Goal: Task Accomplishment & Management: Use online tool/utility

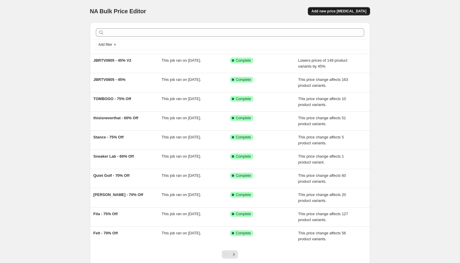
click at [354, 11] on span "Add new price [MEDICAL_DATA]" at bounding box center [338, 11] width 55 height 5
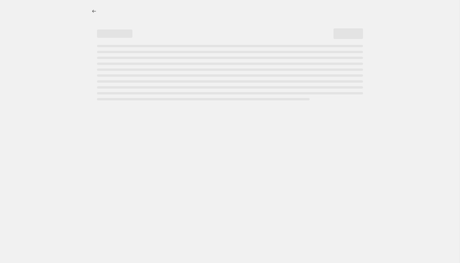
select select "percentage"
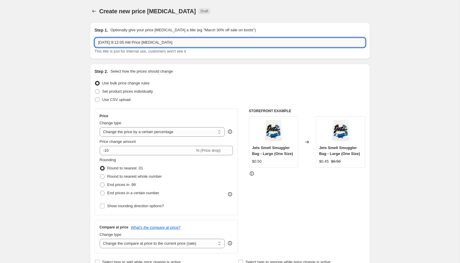
click at [117, 45] on input "[DATE] 8:12:05 AM Price [MEDICAL_DATA]" at bounding box center [230, 42] width 271 height 9
click at [141, 42] on input "WHSALE30, WHSALE35,WHSALE40," at bounding box center [230, 42] width 271 height 9
click at [142, 42] on input "WHSALE30, WHSALE35,WHSALE40," at bounding box center [230, 42] width 271 height 9
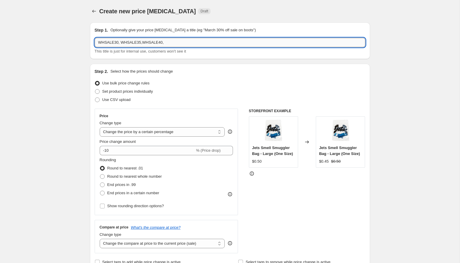
click at [142, 42] on input "WHSALE30, WHSALE35,WHSALE40," at bounding box center [230, 42] width 271 height 9
click at [143, 42] on input "WHSALE30, WHSALE35,WHSALE40," at bounding box center [230, 42] width 271 height 9
click at [189, 43] on input "WHSALE30, WHSALE35, WHSALE40," at bounding box center [230, 42] width 271 height 9
click at [245, 69] on div "Step 2. Select how the prices should change" at bounding box center [230, 71] width 271 height 6
click at [213, 44] on input "WHSALE30, WHSALE35, WHSALE40, WHSALE50, WHSALE60 - +$10" at bounding box center [230, 42] width 271 height 9
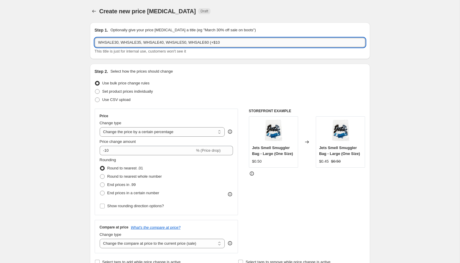
click at [235, 40] on input "WHSALE30, WHSALE35, WHSALE40, WHSALE50, WHSALE60 (+$10" at bounding box center [230, 42] width 271 height 9
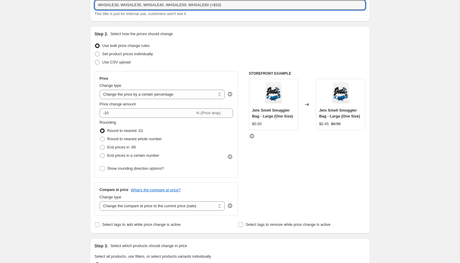
scroll to position [51, 0]
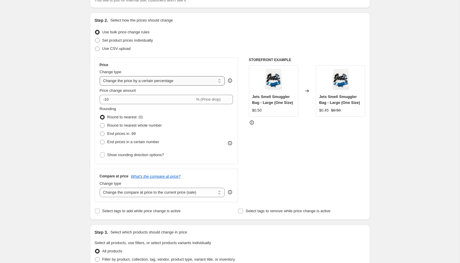
type input "WHSALE30, WHSALE35, WHSALE40, WHSALE50, WHSALE60 (+$10)"
click at [148, 78] on select "Change the price to a certain amount Change the price by a certain amount Chang…" at bounding box center [162, 80] width 125 height 9
select select "by"
click at [100, 76] on select "Change the price to a certain amount Change the price by a certain amount Chang…" at bounding box center [162, 80] width 125 height 9
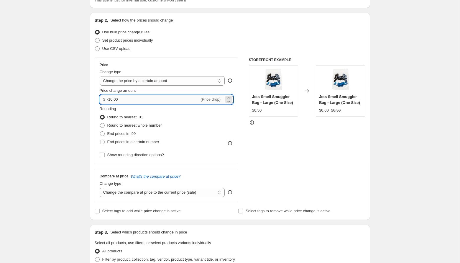
click at [109, 101] on input "-10.00" at bounding box center [153, 99] width 92 height 9
type input "10.00"
click at [195, 130] on div "Rounding Round to nearest .01 Round to nearest whole number End prices in .99 E…" at bounding box center [167, 126] width 134 height 40
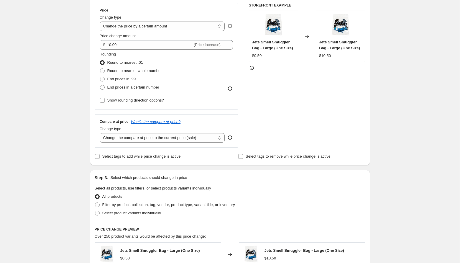
scroll to position [116, 0]
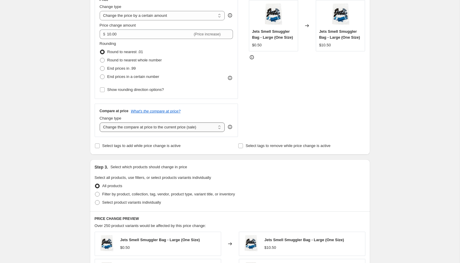
click at [168, 127] on select "Change the compare at price to the current price (sale) Change the compare at p…" at bounding box center [162, 126] width 125 height 9
select select "no_change"
click at [100, 122] on select "Change the compare at price to the current price (sale) Change the compare at p…" at bounding box center [162, 126] width 125 height 9
click at [186, 159] on div "Step 1. Optionally give your price [MEDICAL_DATA] a title (eg "March 30% off sa…" at bounding box center [227, 170] width 285 height 536
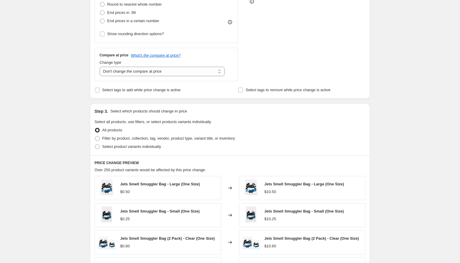
click at [185, 144] on div "Select product variants individually" at bounding box center [230, 146] width 271 height 8
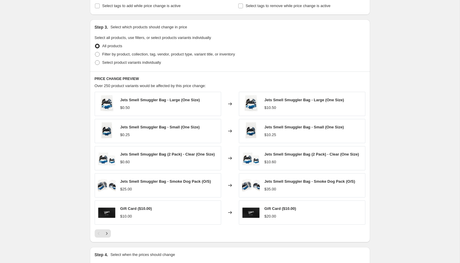
scroll to position [253, 0]
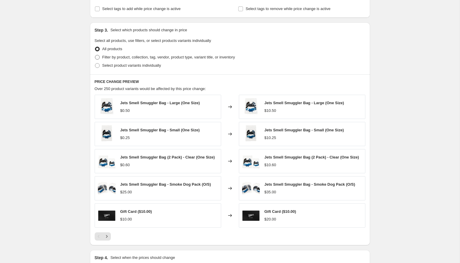
click at [131, 59] on span "Filter by product, collection, tag, vendor, product type, variant title, or inv…" at bounding box center [168, 57] width 133 height 4
click at [95, 55] on input "Filter by product, collection, tag, vendor, product type, variant title, or inv…" at bounding box center [95, 55] width 0 height 0
radio input "true"
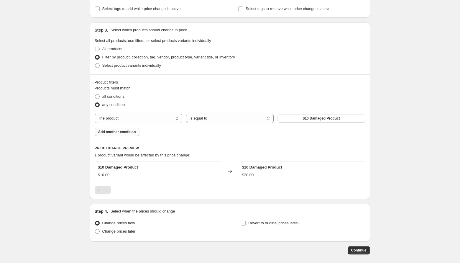
click at [117, 130] on span "Add another condition" at bounding box center [117, 131] width 38 height 5
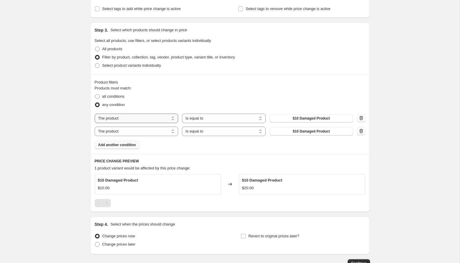
click at [121, 121] on select "The product The product's collection The product's tag The product's vendor The…" at bounding box center [137, 117] width 84 height 9
select select "tag"
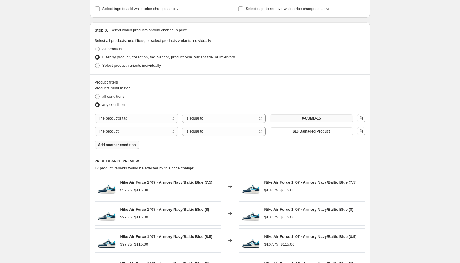
click at [302, 119] on span "0-CUMD-15" at bounding box center [311, 118] width 19 height 5
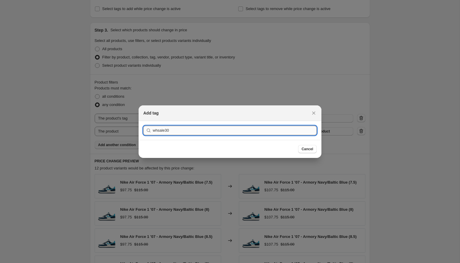
click at [254, 130] on div "Submit whsale30" at bounding box center [230, 130] width 183 height 19
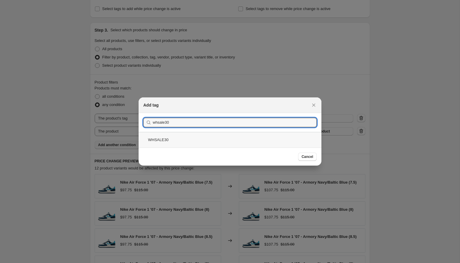
type input "whsale30"
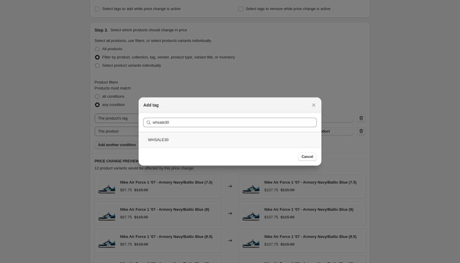
click at [193, 144] on div "WHSALE30" at bounding box center [230, 140] width 183 height 16
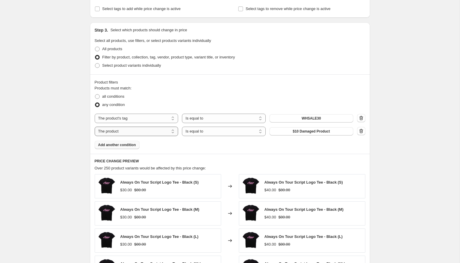
click at [152, 132] on select "The product The product's collection The product's tag The product's vendor The…" at bounding box center [137, 130] width 84 height 9
select select "tag"
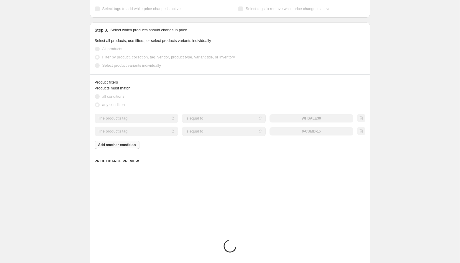
click at [319, 132] on div "0-CUMD-15" at bounding box center [311, 131] width 84 height 8
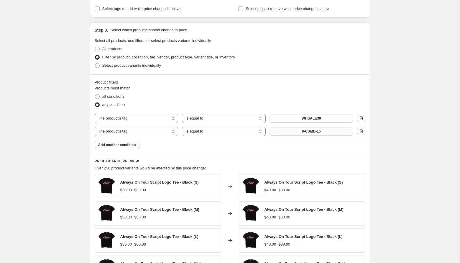
click at [315, 130] on span "0-CUMD-15" at bounding box center [311, 131] width 19 height 5
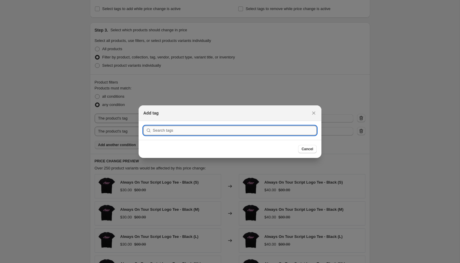
click at [224, 128] on input ":r2l:" at bounding box center [235, 130] width 164 height 9
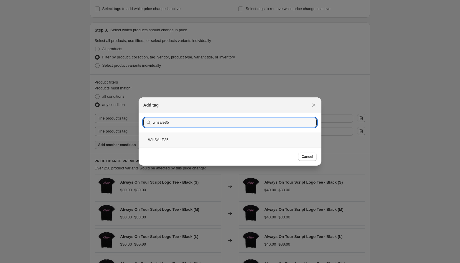
type input "whsale35"
click at [208, 136] on div "WHSALE35" at bounding box center [230, 140] width 183 height 16
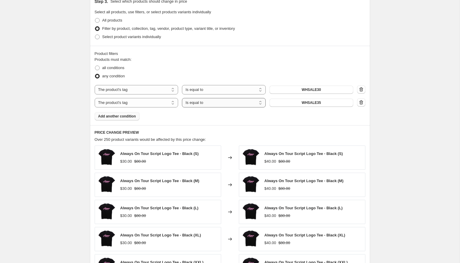
scroll to position [289, 0]
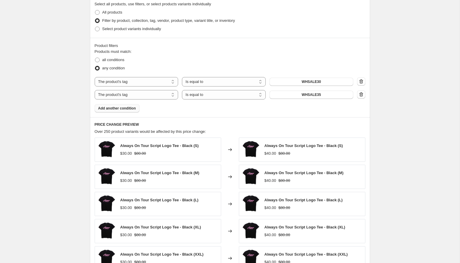
click at [134, 107] on span "Add another condition" at bounding box center [117, 108] width 38 height 5
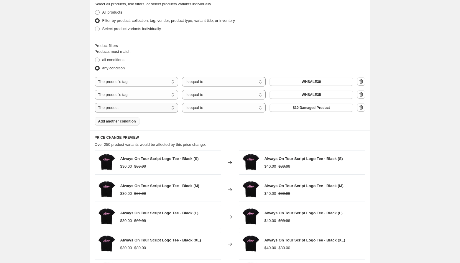
click at [141, 109] on select "The product The product's collection The product's tag The product's vendor The…" at bounding box center [137, 107] width 84 height 9
select select "tag"
click at [311, 106] on span "0-CUMD-15" at bounding box center [311, 107] width 19 height 5
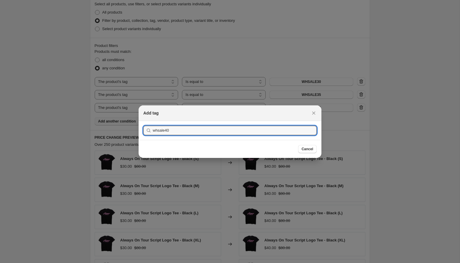
type input "whsale40"
click at [143, 121] on button "Submit" at bounding box center [151, 124] width 17 height 6
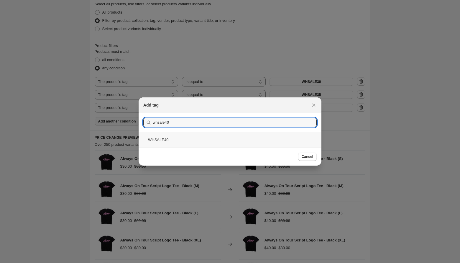
click at [283, 139] on div "WHSALE40" at bounding box center [230, 140] width 183 height 16
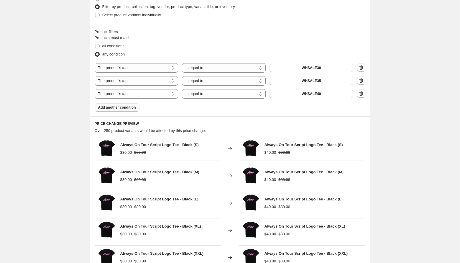
scroll to position [318, 0]
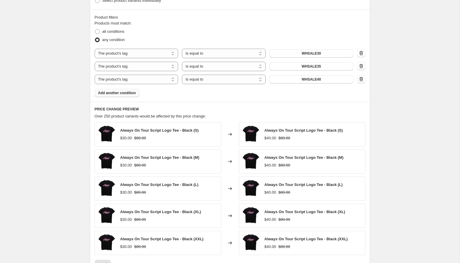
click at [120, 85] on div "Products must match: all conditions any condition The product The product's col…" at bounding box center [230, 58] width 271 height 77
click at [120, 90] on button "Add another condition" at bounding box center [117, 93] width 45 height 8
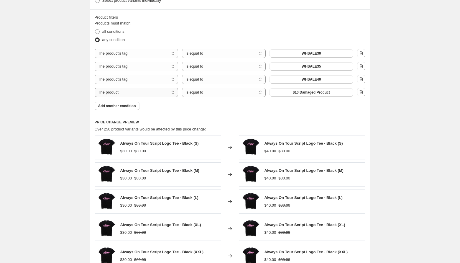
click at [155, 93] on select "The product The product's collection The product's tag The product's vendor The…" at bounding box center [137, 92] width 84 height 9
select select "tag"
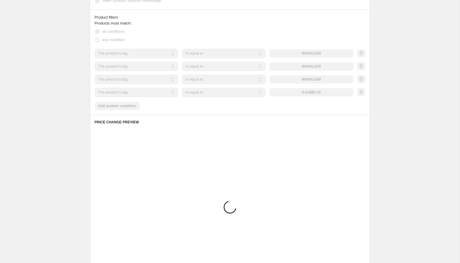
click at [314, 92] on div "0-CUMD-15" at bounding box center [311, 92] width 84 height 8
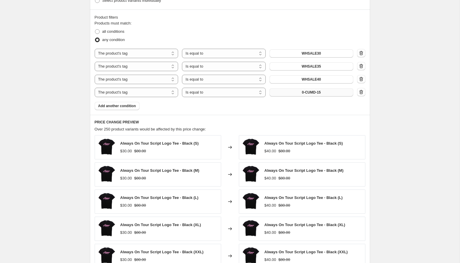
click at [312, 91] on span "0-CUMD-15" at bounding box center [311, 92] width 19 height 5
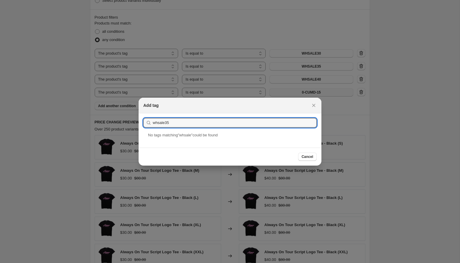
type input "whsale35"
click at [312, 91] on div at bounding box center [230, 131] width 460 height 263
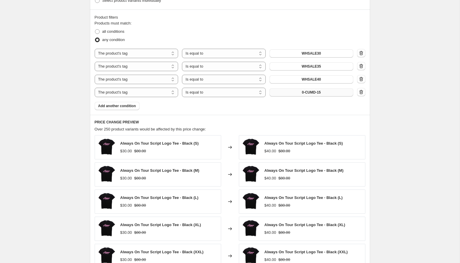
click at [330, 92] on div "0-CUMD-15" at bounding box center [311, 92] width 84 height 8
click at [312, 96] on div "The product The product's collection The product's tag The product's vendor The…" at bounding box center [224, 92] width 259 height 9
click at [310, 94] on span "0-CUMD-15" at bounding box center [311, 92] width 19 height 5
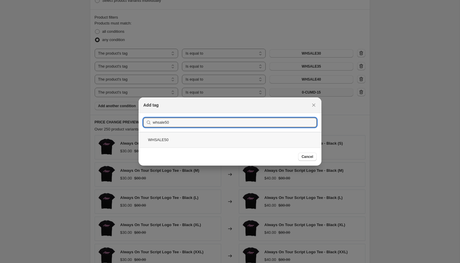
type input "whsale50"
click at [188, 142] on div "WHSALE50" at bounding box center [230, 140] width 183 height 16
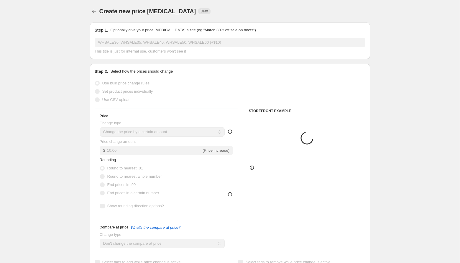
scroll to position [318, 0]
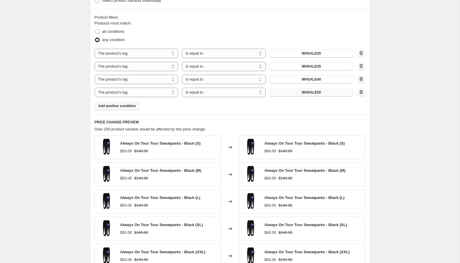
click at [128, 107] on span "Add another condition" at bounding box center [117, 105] width 38 height 5
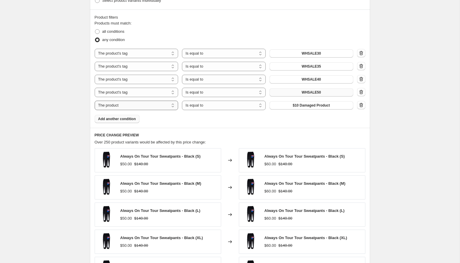
click at [124, 104] on select "The product The product's collection The product's tag The product's vendor The…" at bounding box center [137, 105] width 84 height 9
select select "tag"
click at [308, 106] on span "0-CUMD-15" at bounding box center [311, 105] width 19 height 5
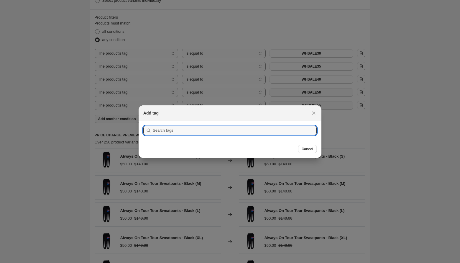
scroll to position [0, 0]
type input "whsale60"
click at [143, 121] on button "Submit" at bounding box center [151, 124] width 17 height 6
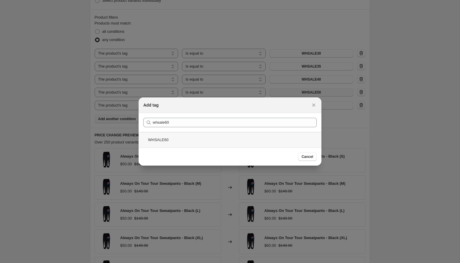
click at [242, 142] on div "WHSALE60" at bounding box center [230, 140] width 183 height 16
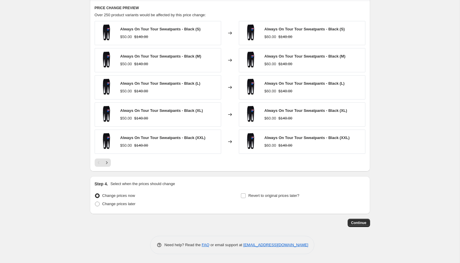
scroll to position [433, 0]
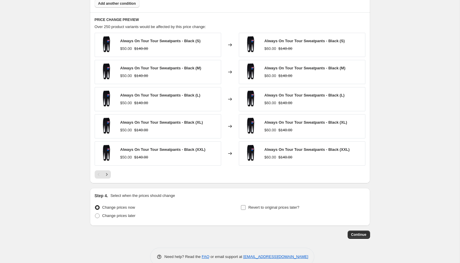
click at [261, 208] on span "Revert to original prices later?" at bounding box center [273, 207] width 51 height 4
click at [246, 208] on input "Revert to original prices later?" at bounding box center [243, 207] width 5 height 5
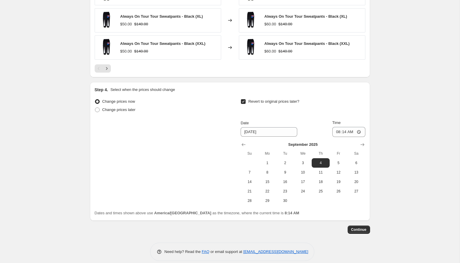
scroll to position [546, 0]
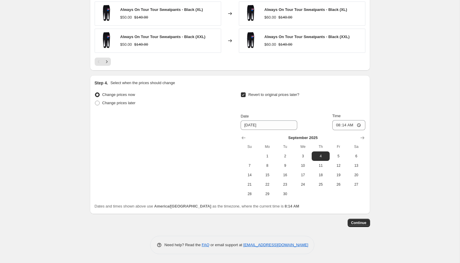
click at [124, 93] on span "Change prices now" at bounding box center [118, 94] width 33 height 4
click at [95, 93] on input "Change prices now" at bounding box center [95, 92] width 0 height 0
click at [251, 94] on span "Revert to original prices later?" at bounding box center [273, 94] width 51 height 4
click at [246, 94] on input "Revert to original prices later?" at bounding box center [243, 94] width 5 height 5
checkbox input "false"
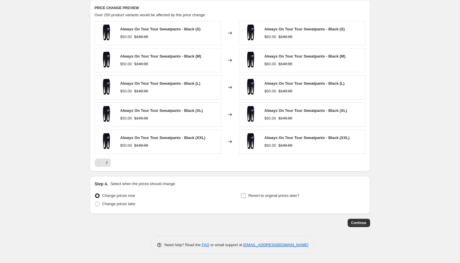
scroll to position [445, 0]
click at [363, 220] on button "Continue" at bounding box center [359, 222] width 22 height 8
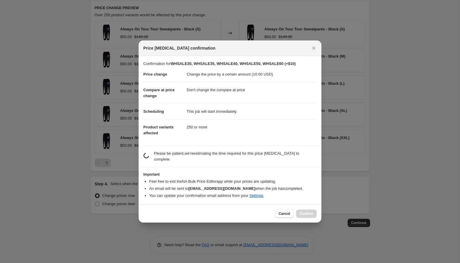
click at [318, 45] on div "Price [MEDICAL_DATA] confirmation" at bounding box center [230, 48] width 183 height 16
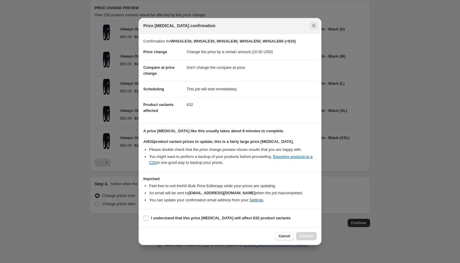
click at [315, 23] on icon "Close" at bounding box center [314, 26] width 6 height 6
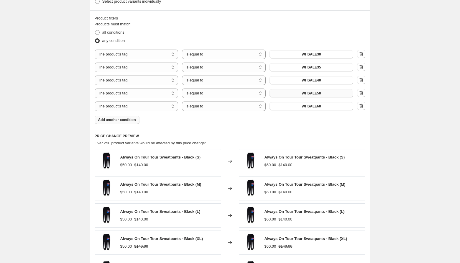
scroll to position [314, 0]
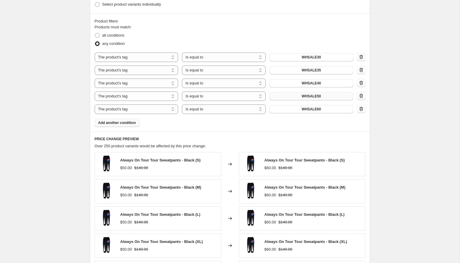
click at [314, 78] on div "The product The product's collection The product's tag The product's vendor The…" at bounding box center [230, 82] width 271 height 61
click at [292, 110] on button "WHSALE60" at bounding box center [311, 109] width 84 height 8
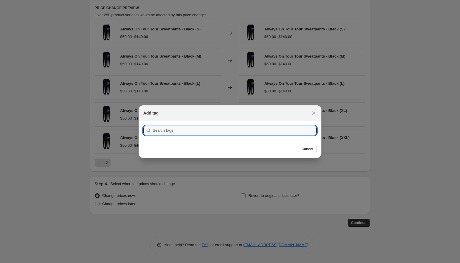
scroll to position [0, 0]
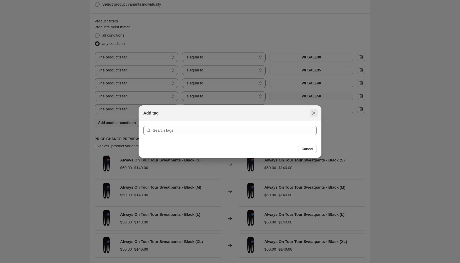
click at [313, 114] on icon "Close" at bounding box center [314, 113] width 6 height 6
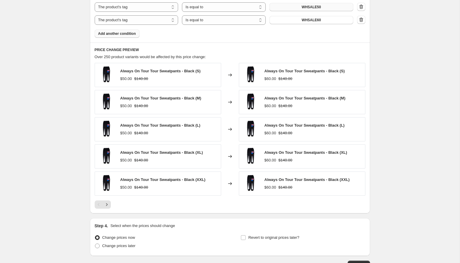
scroll to position [445, 0]
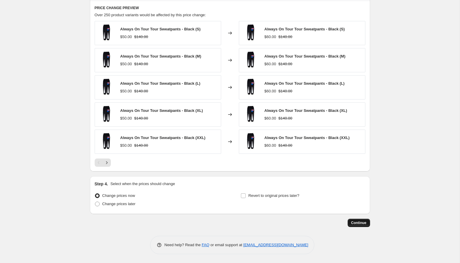
click at [353, 220] on button "Continue" at bounding box center [359, 222] width 22 height 8
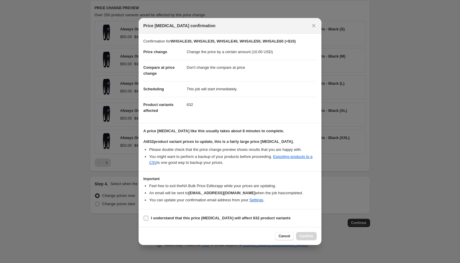
click at [162, 221] on label "I understand that this price [MEDICAL_DATA] will affect 632 product variants" at bounding box center [216, 218] width 147 height 8
click at [148, 220] on input "I understand that this price [MEDICAL_DATA] will affect 632 product variants" at bounding box center [146, 217] width 5 height 5
checkbox input "true"
click at [308, 236] on span "Confirm" at bounding box center [307, 235] width 14 height 5
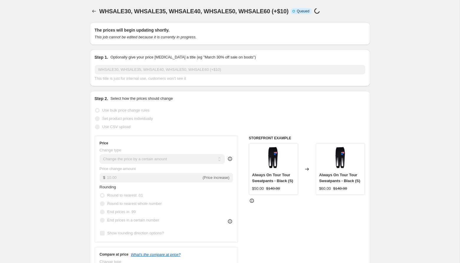
click at [173, 117] on div "Set product prices individually" at bounding box center [230, 118] width 271 height 8
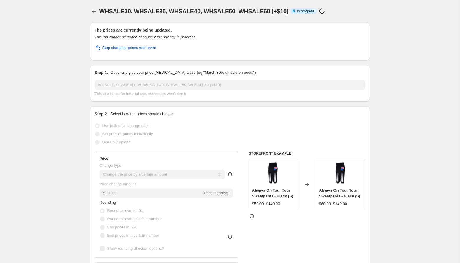
click at [123, 34] on div "This job cannot be edited because it is currently in progress." at bounding box center [230, 37] width 271 height 6
click at [96, 15] on div at bounding box center [94, 11] width 9 height 8
click at [95, 11] on icon "Price change jobs" at bounding box center [94, 11] width 6 height 6
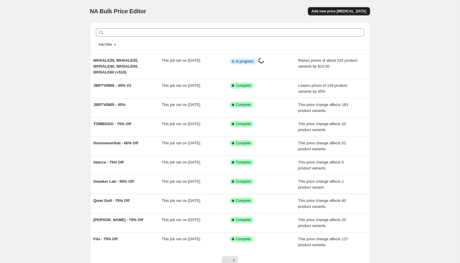
click at [328, 9] on button "Add new price [MEDICAL_DATA]" at bounding box center [339, 11] width 62 height 8
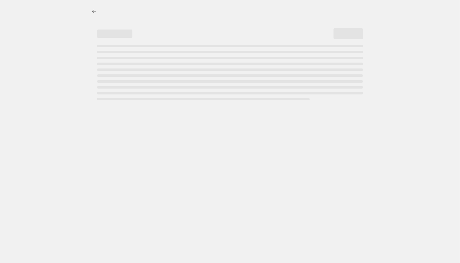
select select "percentage"
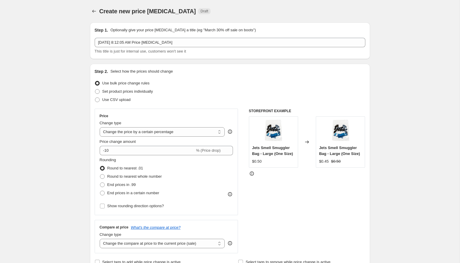
click at [98, 8] on div at bounding box center [94, 11] width 9 height 8
click at [96, 9] on icon "Price change jobs" at bounding box center [94, 11] width 6 height 6
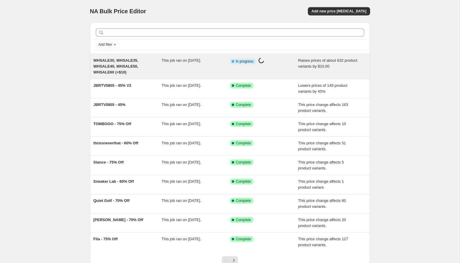
click at [202, 74] on div "This job ran on [DATE]." at bounding box center [196, 66] width 68 height 18
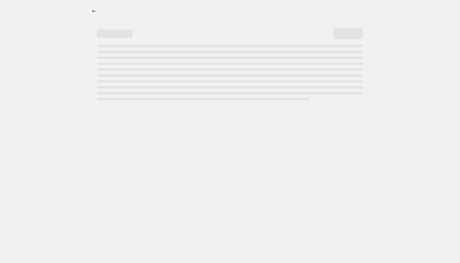
select select "by"
select select "no_change"
select select "tag"
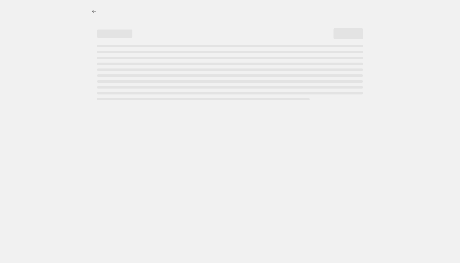
select select "tag"
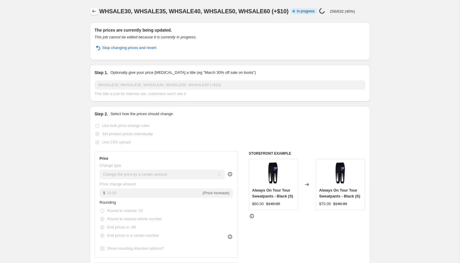
click at [95, 8] on button "Price change jobs" at bounding box center [94, 11] width 8 height 8
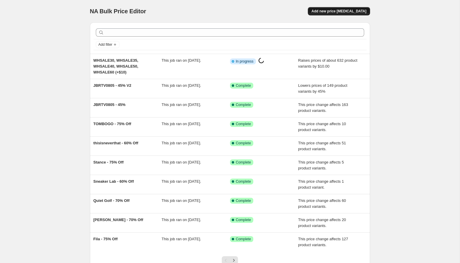
click at [340, 9] on span "Add new price [MEDICAL_DATA]" at bounding box center [338, 11] width 55 height 5
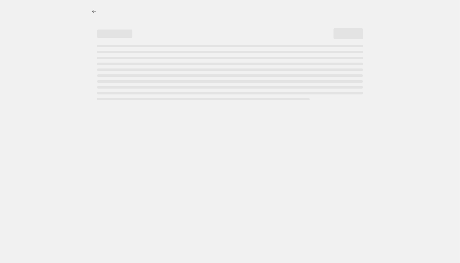
select select "percentage"
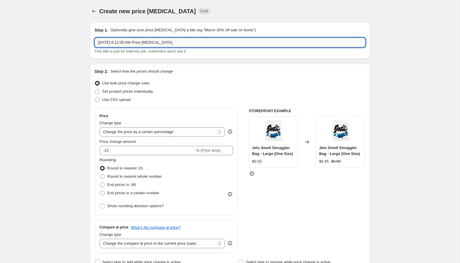
click at [148, 45] on input "[DATE] 8:12:05 AM Price [MEDICAL_DATA]" at bounding box center [230, 42] width 271 height 9
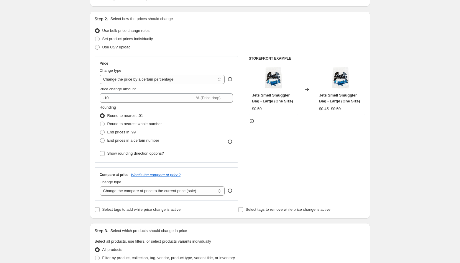
scroll to position [67, 0]
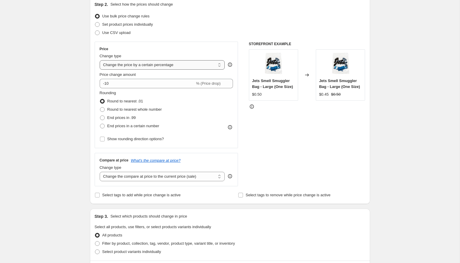
type input "WHSALE05, WHSALE10, WHSALE15, WHSALE20 (+$5)"
click at [157, 65] on select "Change the price to a certain amount Change the price by a certain amount Chang…" at bounding box center [162, 64] width 125 height 9
select select "by"
click at [100, 60] on select "Change the price to a certain amount Change the price by a certain amount Chang…" at bounding box center [162, 64] width 125 height 9
click at [119, 83] on input "-10.00" at bounding box center [153, 83] width 92 height 9
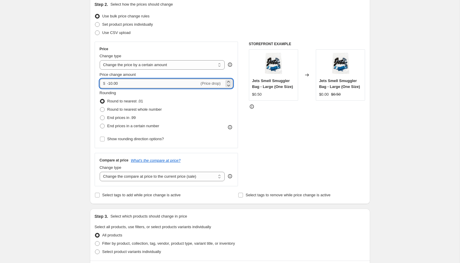
click at [110, 83] on input "-10.00" at bounding box center [153, 83] width 92 height 9
type input "5.00"
click at [73, 86] on div "Create new price [MEDICAL_DATA]. This page is ready Create new price [MEDICAL_D…" at bounding box center [230, 227] width 460 height 589
click at [148, 175] on select "Change the compare at price to the current price (sale) Change the compare at p…" at bounding box center [162, 176] width 125 height 9
select select "no_change"
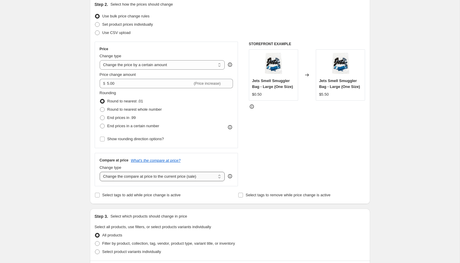
click at [100, 172] on select "Change the compare at price to the current price (sale) Change the compare at p…" at bounding box center [162, 176] width 125 height 9
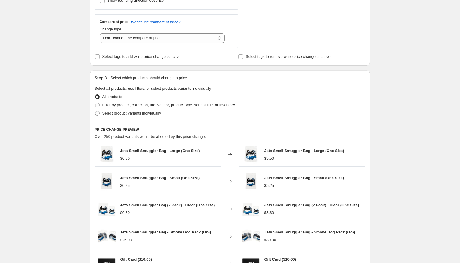
scroll to position [205, 0]
click at [133, 106] on span "Filter by product, collection, tag, vendor, product type, variant title, or inv…" at bounding box center [168, 104] width 133 height 4
click at [95, 103] on input "Filter by product, collection, tag, vendor, product type, variant title, or inv…" at bounding box center [95, 102] width 0 height 0
radio input "true"
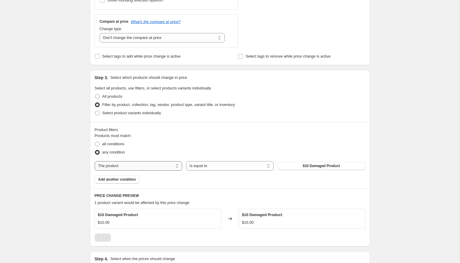
click at [126, 166] on select "The product The product's collection The product's tag The product's vendor The…" at bounding box center [139, 165] width 88 height 9
select select "tag"
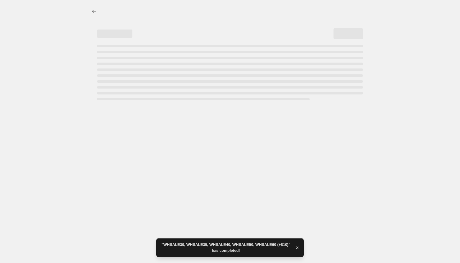
scroll to position [0, 0]
select select "by"
select select "no_change"
select select "tag"
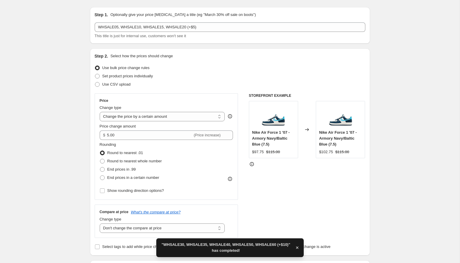
scroll to position [18, 0]
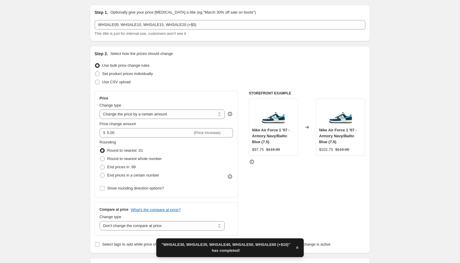
click at [289, 176] on div "STOREFRONT EXAMPLE Nike Air Force 1 '07 - Armory Navy/Baltic Blue (7.5) $97.75 …" at bounding box center [307, 163] width 116 height 144
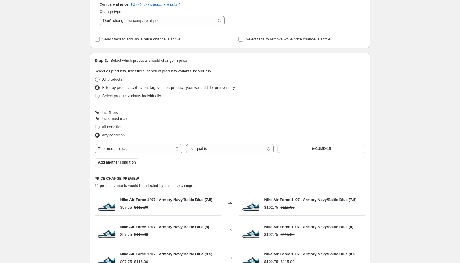
scroll to position [231, 0]
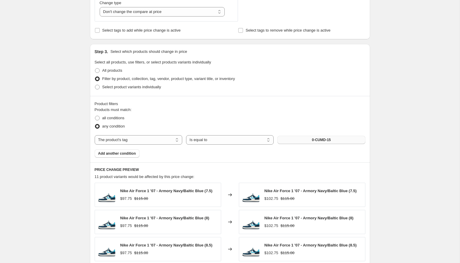
click at [310, 136] on button "0-CUMD-15" at bounding box center [321, 140] width 88 height 8
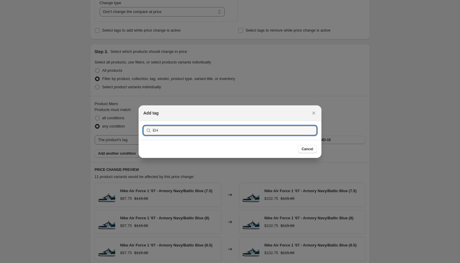
type input "E"
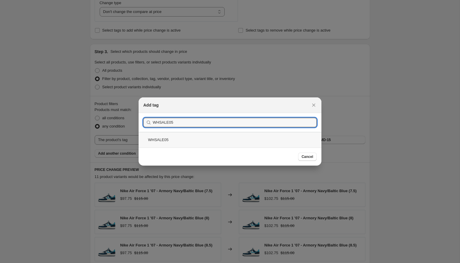
type input "WHSALE05"
click at [212, 141] on div "WHSALE05" at bounding box center [230, 140] width 183 height 16
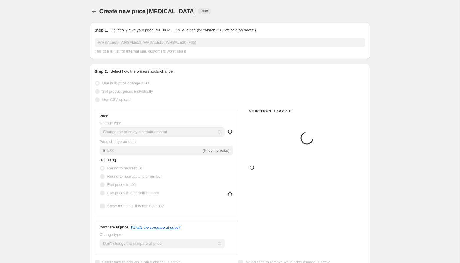
scroll to position [231, 0]
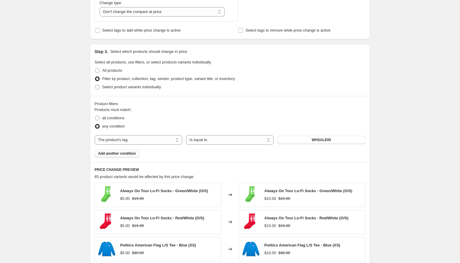
click at [122, 157] on button "Add another condition" at bounding box center [117, 153] width 45 height 8
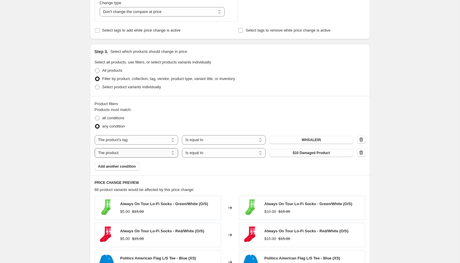
click at [123, 149] on select "The product The product's collection The product's tag The product's vendor The…" at bounding box center [137, 152] width 84 height 9
select select "tag"
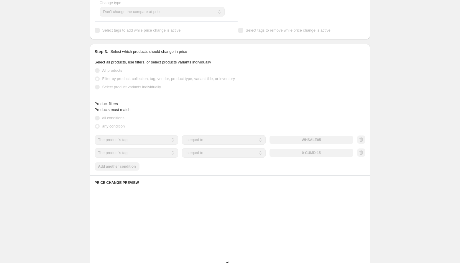
click at [311, 152] on div "0-CUMD-15" at bounding box center [311, 153] width 84 height 8
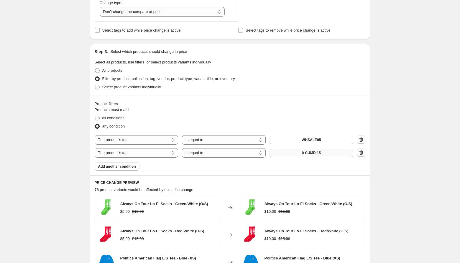
click at [318, 152] on span "0-CUMD-15" at bounding box center [311, 152] width 19 height 5
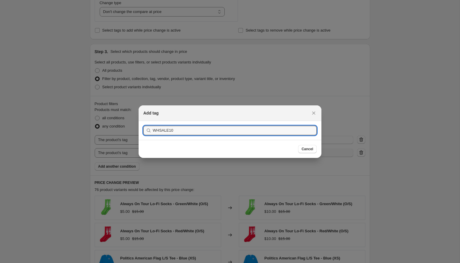
type input "WHSALE10"
click at [143, 121] on button "Submit" at bounding box center [151, 124] width 17 height 6
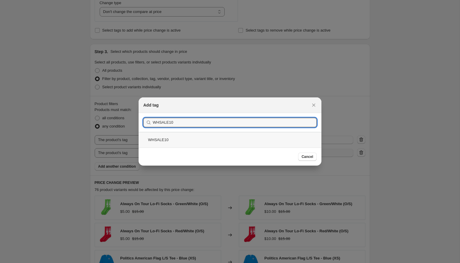
click at [224, 144] on div "WHSALE10" at bounding box center [230, 140] width 183 height 16
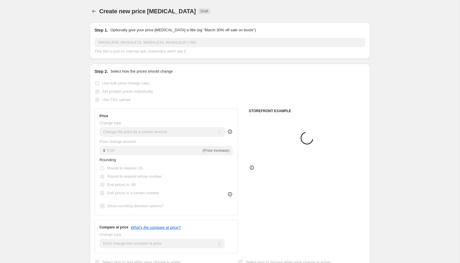
scroll to position [231, 0]
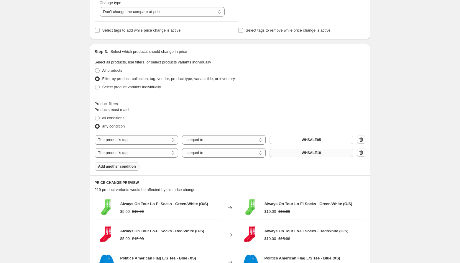
click at [117, 167] on span "Add another condition" at bounding box center [117, 166] width 38 height 5
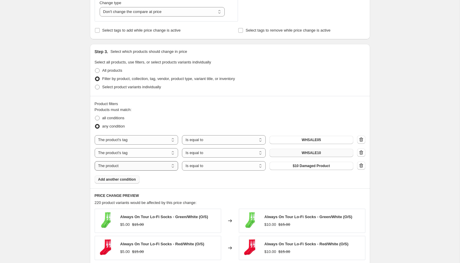
click at [126, 166] on select "The product The product's collection The product's tag The product's vendor The…" at bounding box center [137, 165] width 84 height 9
select select "tag"
click at [296, 162] on button "0-CUMD-15" at bounding box center [311, 166] width 84 height 8
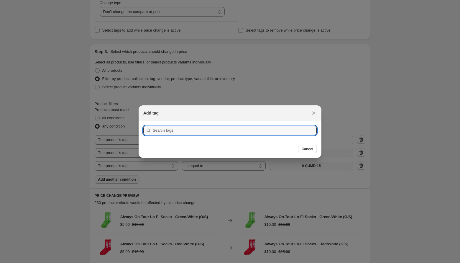
scroll to position [0, 0]
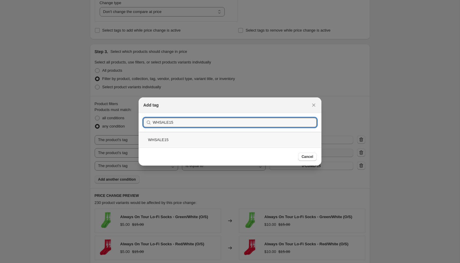
type input "WHSALE15"
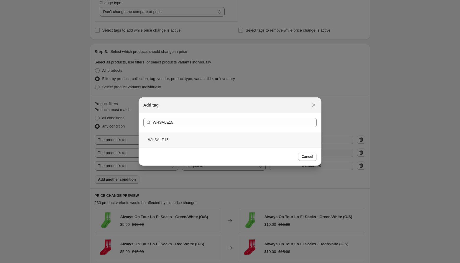
click at [192, 138] on div "WHSALE15" at bounding box center [230, 140] width 183 height 16
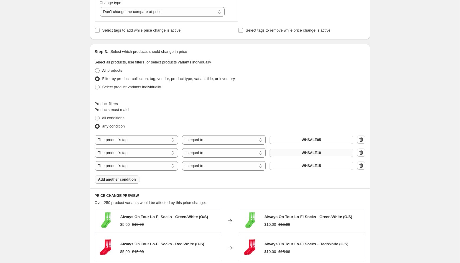
click at [131, 183] on button "Add another condition" at bounding box center [117, 179] width 45 height 8
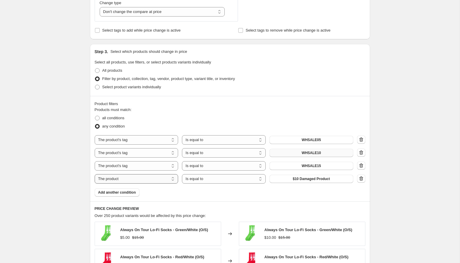
click at [139, 178] on select "The product The product's collection The product's tag The product's vendor The…" at bounding box center [137, 178] width 84 height 9
select select "tag"
click at [310, 177] on span "0-CUMD-15" at bounding box center [311, 178] width 19 height 5
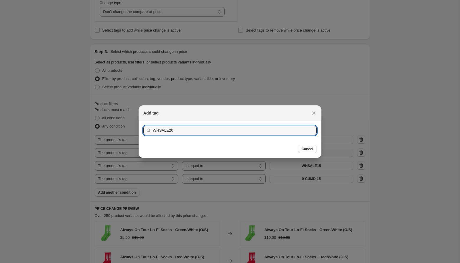
type input "WHSALE20"
click at [143, 121] on button "Submit" at bounding box center [151, 124] width 17 height 6
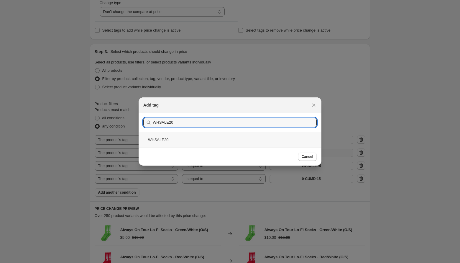
click at [202, 147] on div "WHSALE20" at bounding box center [230, 140] width 183 height 16
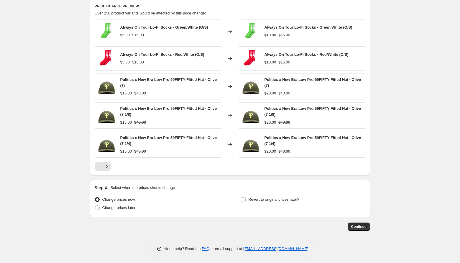
scroll to position [437, 0]
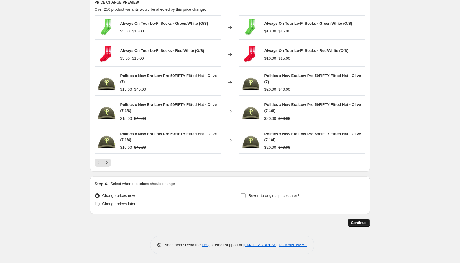
click at [366, 226] on button "Continue" at bounding box center [359, 222] width 22 height 8
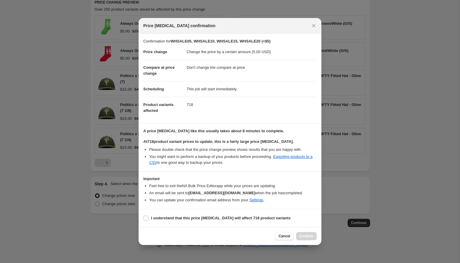
click at [210, 212] on section "I understand that this price [MEDICAL_DATA] will affect 718 product variants" at bounding box center [230, 218] width 183 height 18
click at [208, 217] on b "I understand that this price [MEDICAL_DATA] will affect 718 product variants" at bounding box center [220, 217] width 139 height 4
click at [148, 217] on input "I understand that this price [MEDICAL_DATA] will affect 718 product variants" at bounding box center [146, 217] width 5 height 5
checkbox input "true"
click at [303, 237] on span "Confirm" at bounding box center [307, 235] width 14 height 5
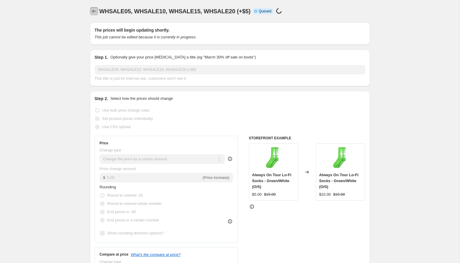
click at [96, 13] on icon "Price change jobs" at bounding box center [94, 11] width 6 height 6
